Goal: Information Seeking & Learning: Learn about a topic

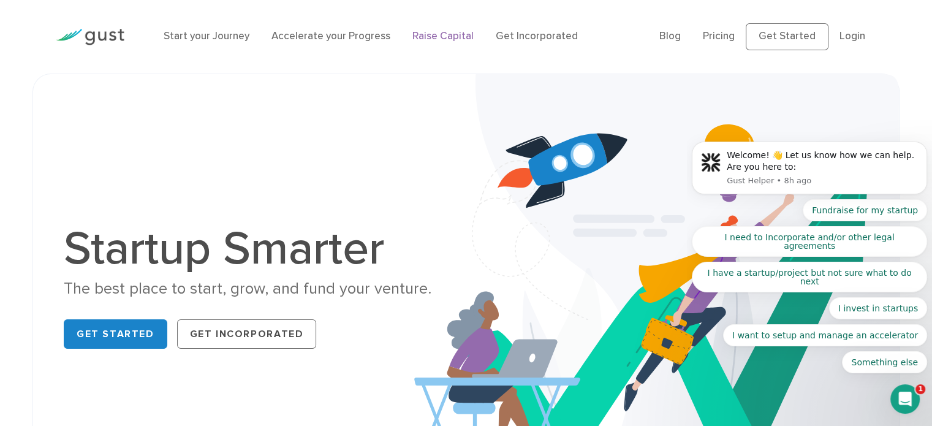
click at [432, 34] on link "Raise Capital" at bounding box center [442, 36] width 61 height 12
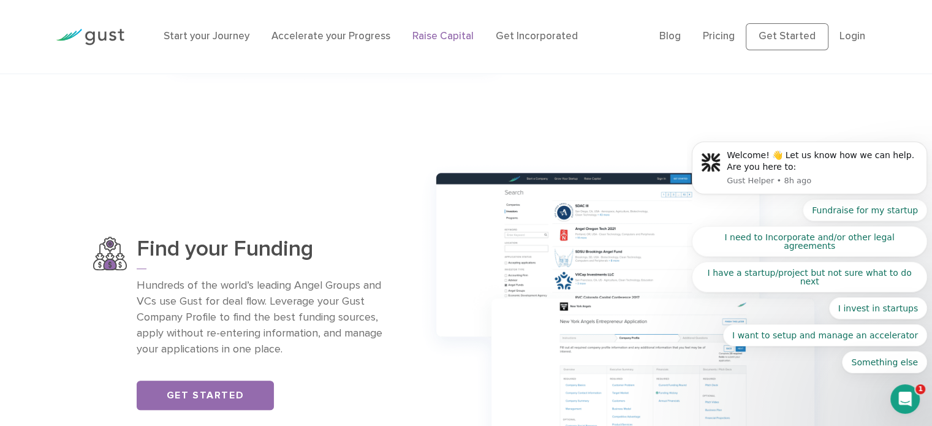
scroll to position [735, 0]
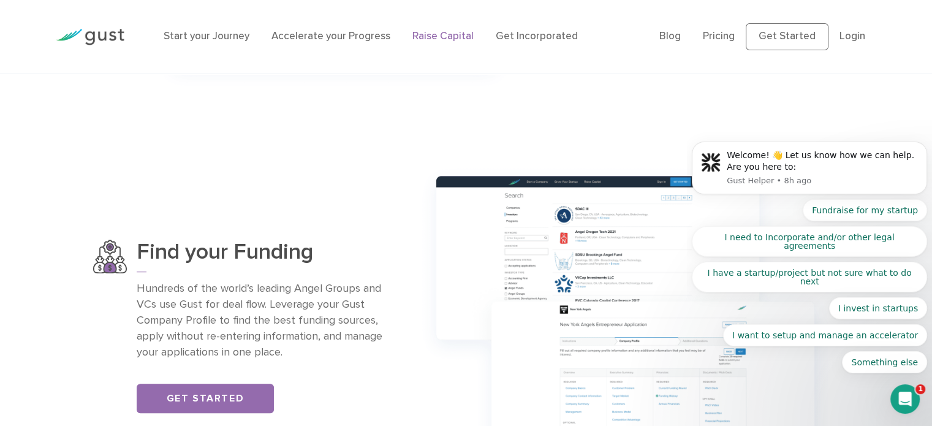
click at [715, 38] on body "Welcome! 👋 Let us know how we can help. Are you here to: Gust Helper • 8h ago F…" at bounding box center [809, 189] width 235 height 397
click at [714, 36] on body "Welcome! 👋 Let us know how we can help. Are you here to: Gust Helper • 8h ago F…" at bounding box center [809, 189] width 235 height 397
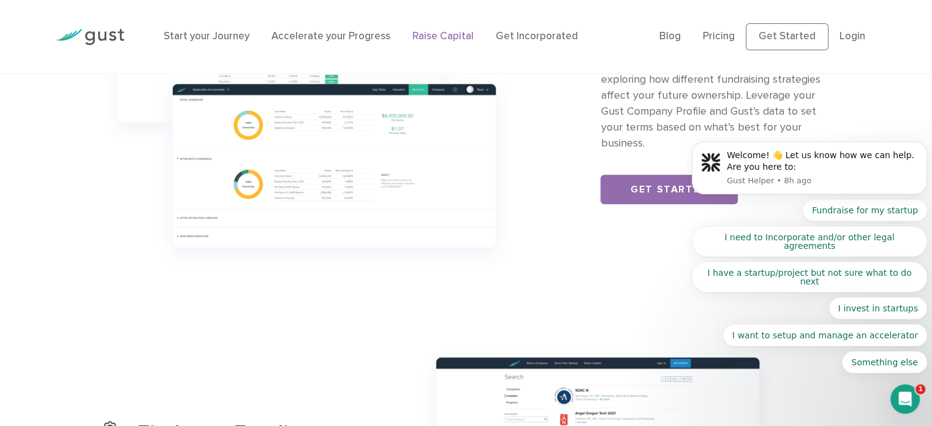
scroll to position [551, 0]
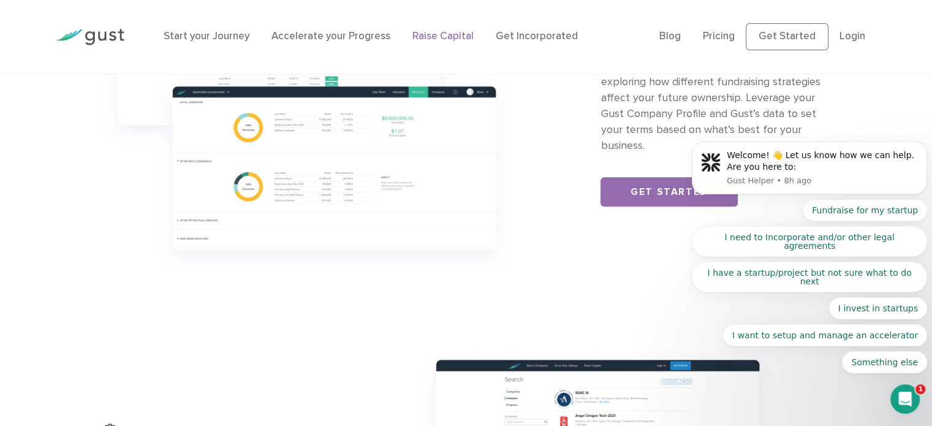
click at [712, 37] on body "Welcome! 👋 Let us know how we can help. Are you here to: Gust Helper • 8h ago F…" at bounding box center [809, 189] width 235 height 397
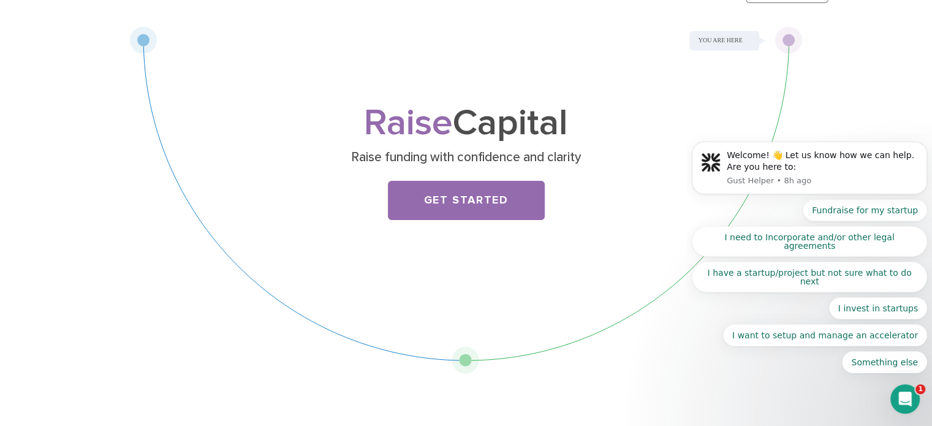
scroll to position [0, 0]
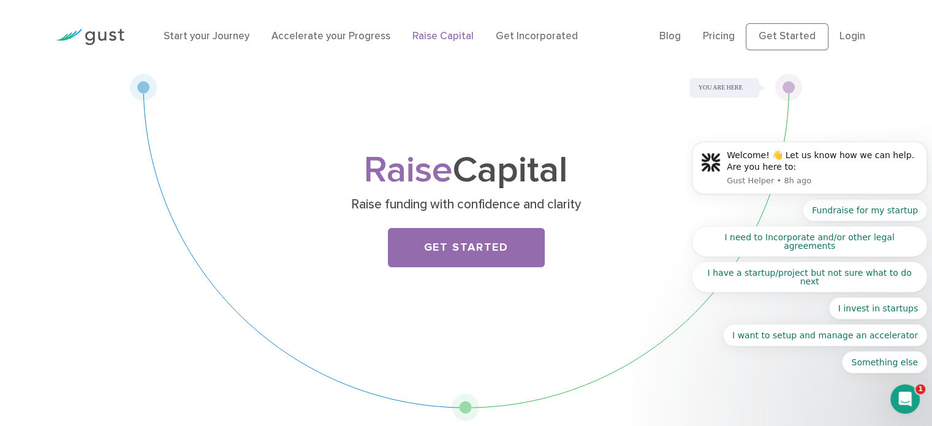
click at [717, 38] on body "Welcome! 👋 Let us know how we can help. Are you here to: Gust Helper • 8h ago F…" at bounding box center [809, 189] width 235 height 397
click at [434, 35] on link "Raise Capital" at bounding box center [442, 36] width 61 height 12
click at [722, 37] on body "Welcome! 👋 Let us know how we can help. Are you here to: Gust Helper • 8h ago F…" at bounding box center [809, 189] width 235 height 397
click at [782, 47] on body "Welcome! 👋 Let us know how we can help. Are you here to: Gust Helper • 8h ago F…" at bounding box center [809, 189] width 235 height 397
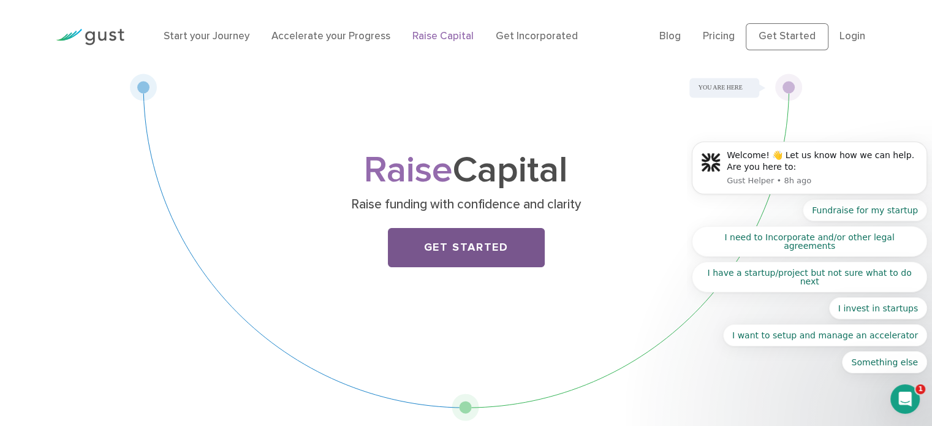
click at [503, 252] on link "Get Started" at bounding box center [466, 247] width 157 height 39
